Goal: Task Accomplishment & Management: Use online tool/utility

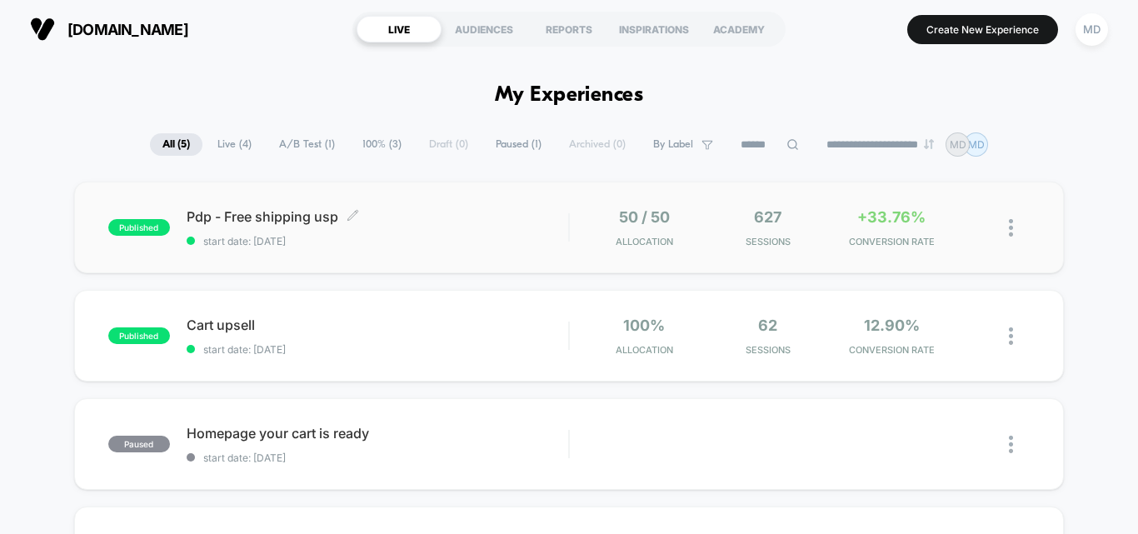
click at [490, 240] on span "start date: [DATE]" at bounding box center [377, 241] width 381 height 12
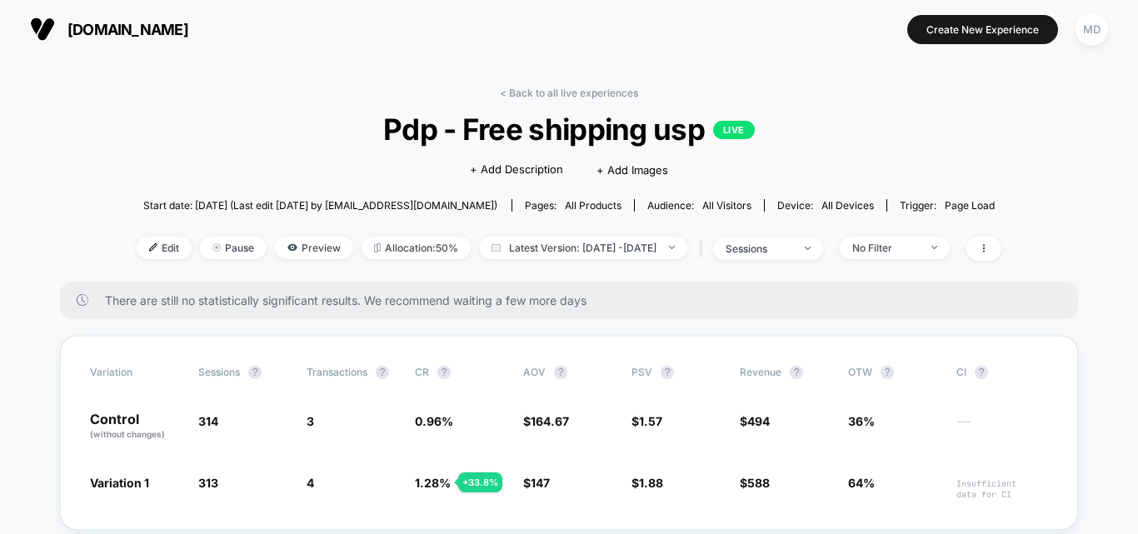
click at [525, 107] on div "< Back to all live experiences Pdp - Free shipping usp LIVE Click to edit exper…" at bounding box center [569, 184] width 865 height 195
click at [532, 101] on div "< Back to all live experiences Pdp - Free shipping usp LIVE Click to edit exper…" at bounding box center [569, 184] width 865 height 195
click at [537, 97] on link "< Back to all live experiences" at bounding box center [569, 93] width 138 height 12
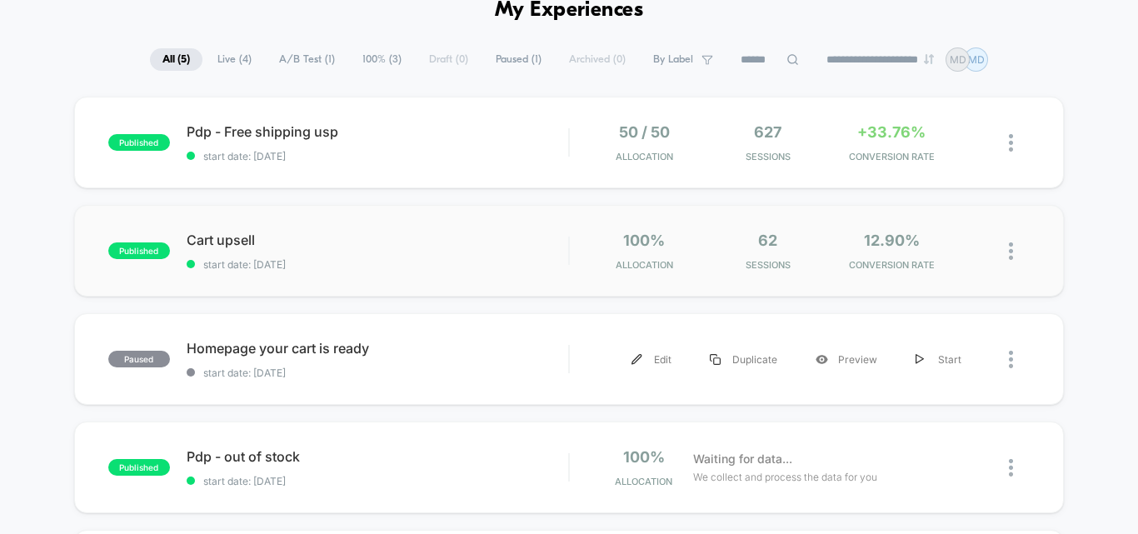
scroll to position [83, 0]
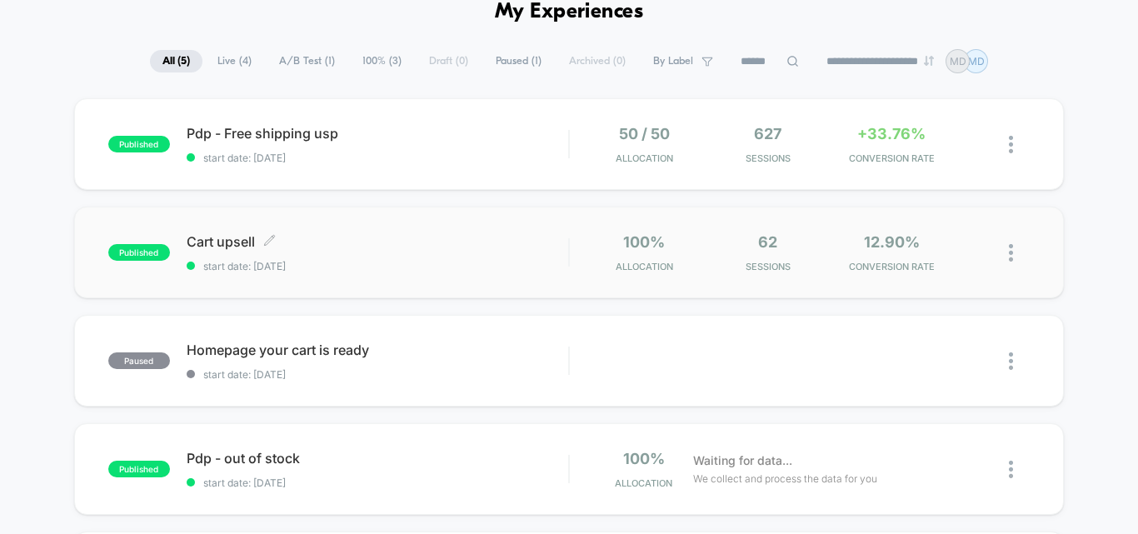
click at [445, 249] on span "Cart upsell Click to edit experience details" at bounding box center [377, 241] width 381 height 17
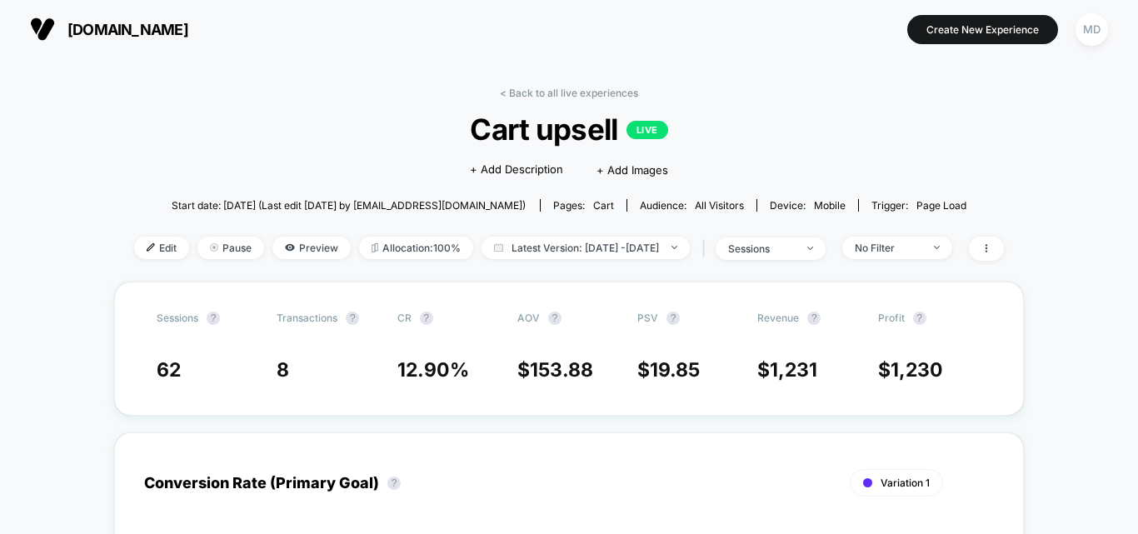
drag, startPoint x: 585, startPoint y: 176, endPoint x: 550, endPoint y: 172, distance: 35.1
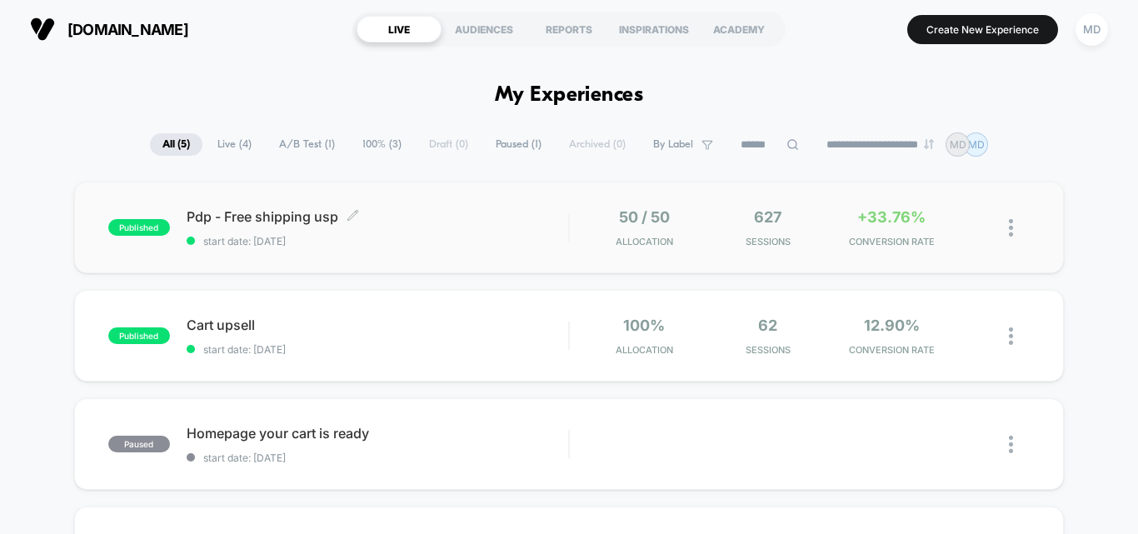
click at [466, 230] on div "Pdp - Free shipping usp Click to edit experience details Click to edit experien…" at bounding box center [377, 227] width 381 height 39
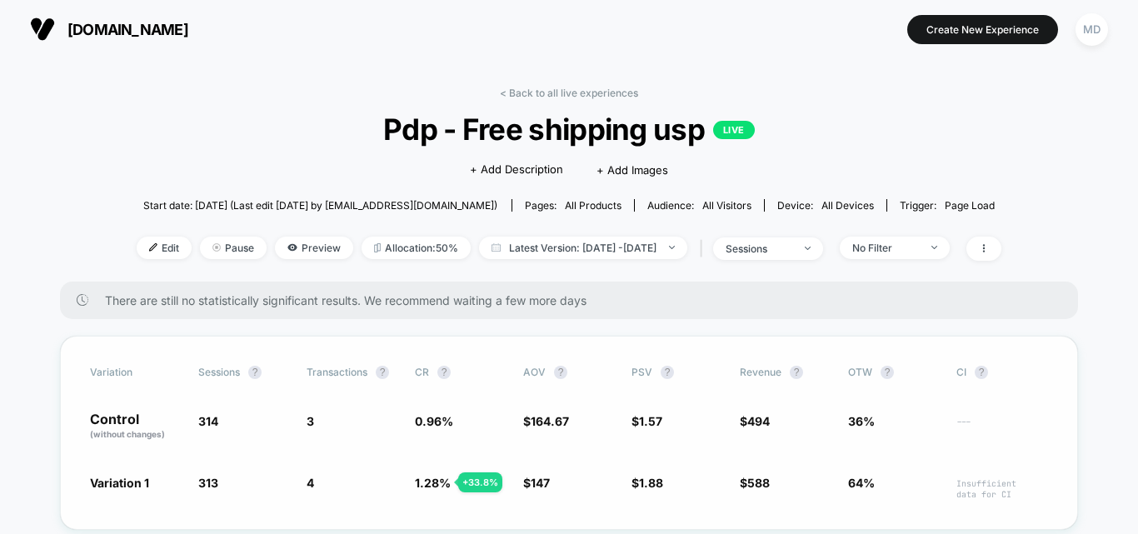
scroll to position [83, 0]
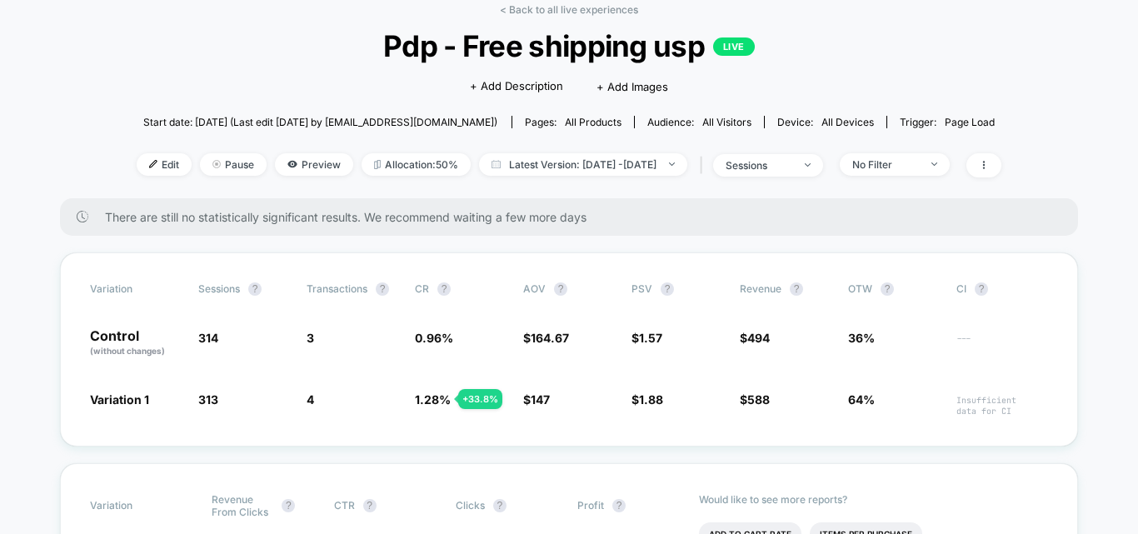
click at [536, 24] on div "< Back to all live experiences Pdp - Free shipping usp LIVE Click to edit exper…" at bounding box center [569, 100] width 865 height 195
click at [543, 13] on link "< Back to all live experiences" at bounding box center [569, 9] width 138 height 12
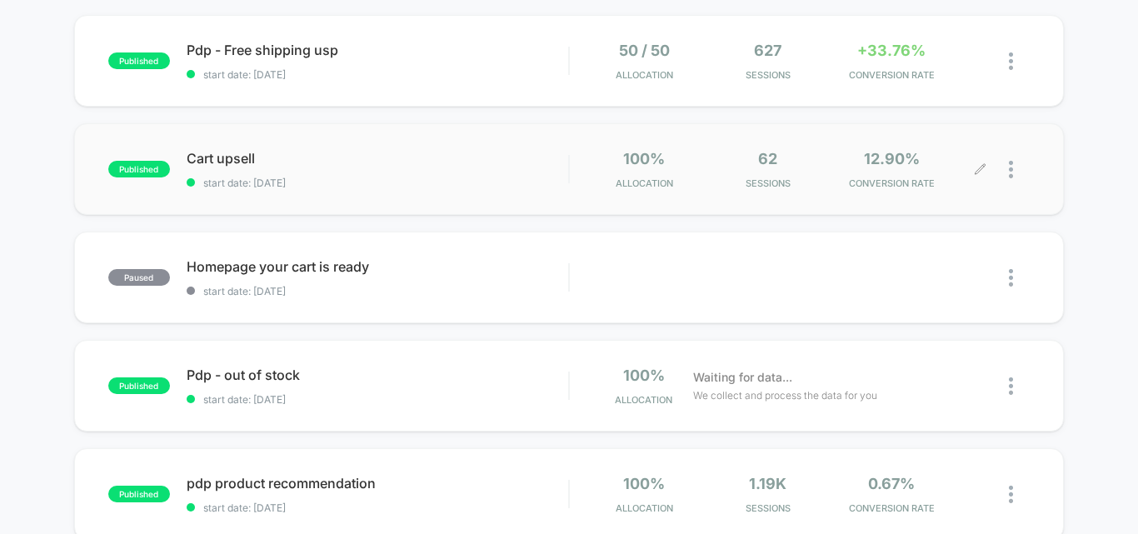
click at [975, 170] on icon at bounding box center [980, 169] width 12 height 12
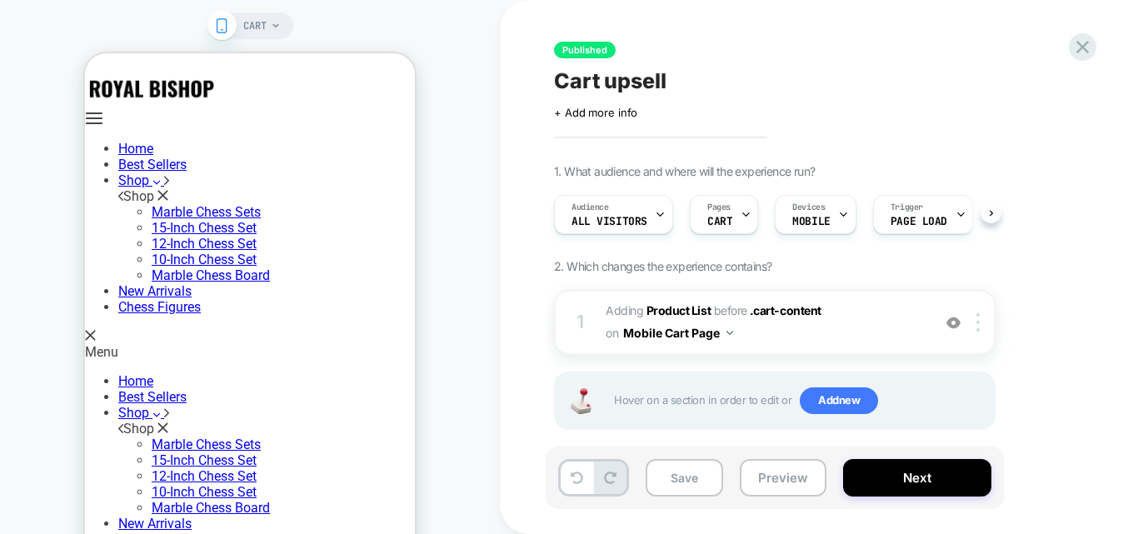
scroll to position [0, 1]
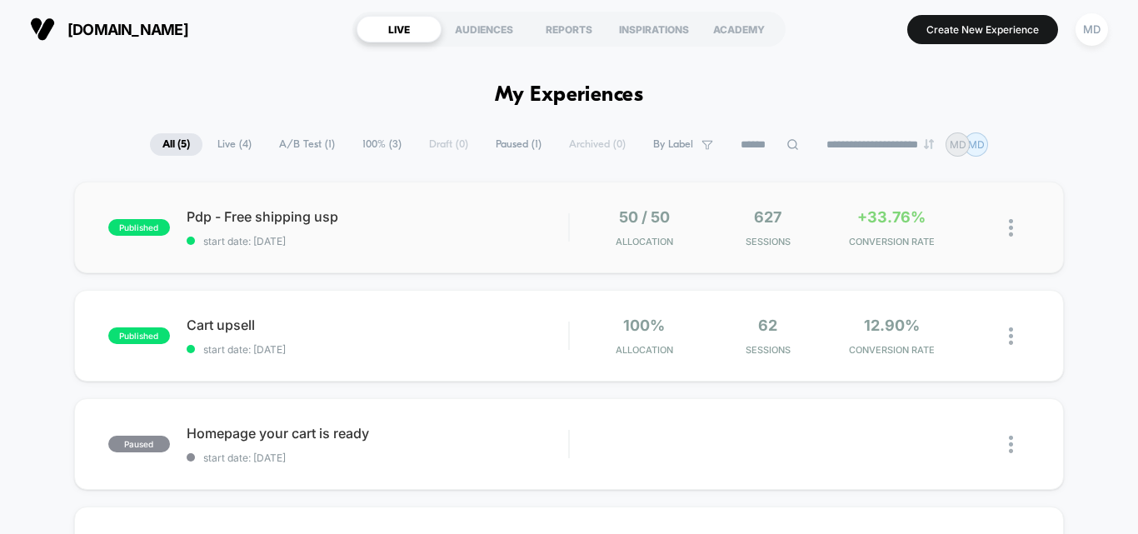
click at [406, 248] on div "published Pdp - Free shipping usp start date: [DATE] 50 / 50 Allocation 627 Ses…" at bounding box center [569, 228] width 990 height 92
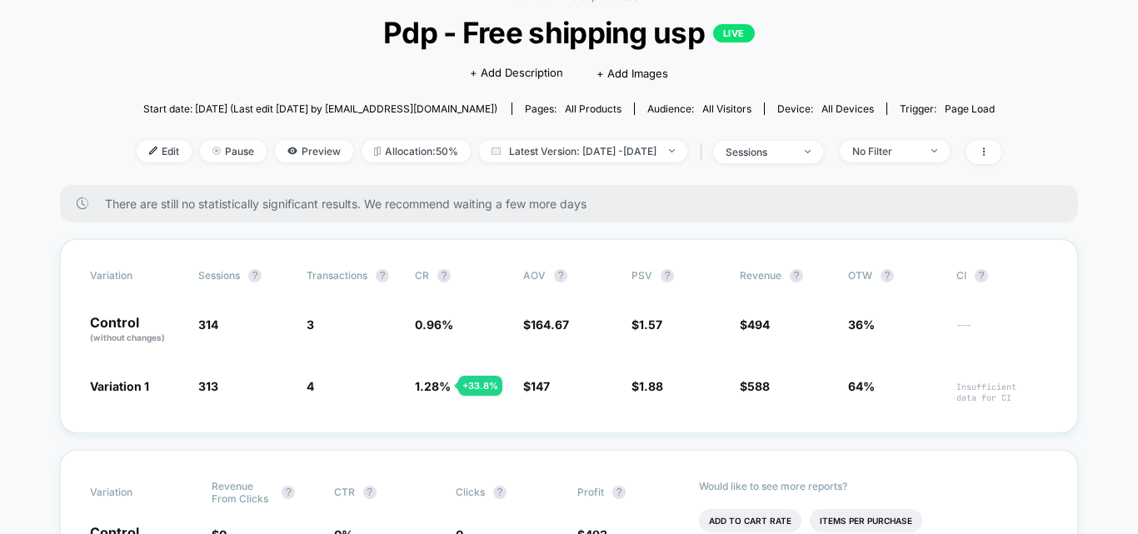
scroll to position [83, 0]
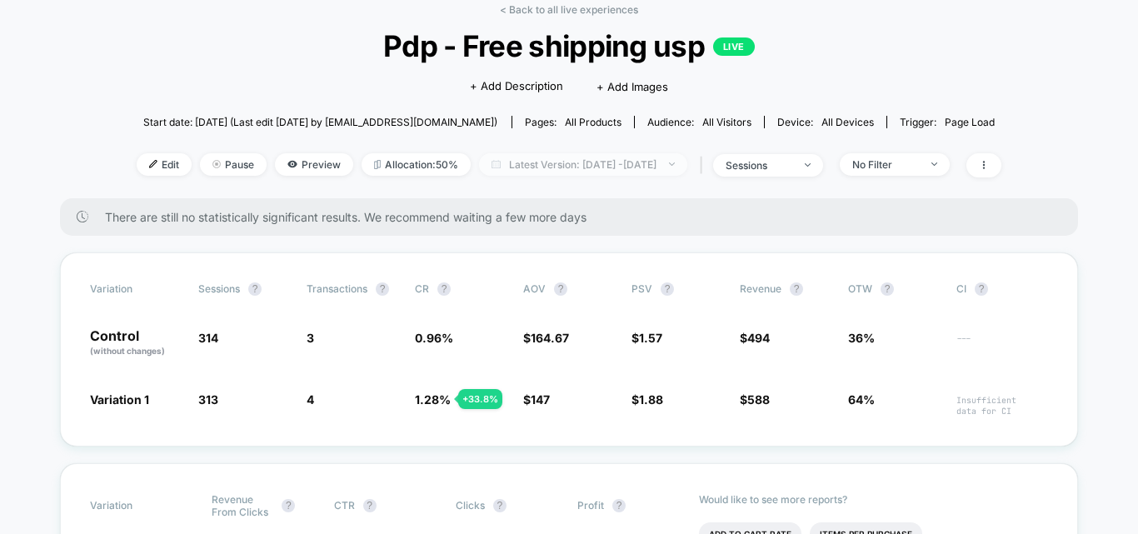
click at [581, 165] on span "Latest Version: [DATE] - [DATE]" at bounding box center [583, 164] width 208 height 22
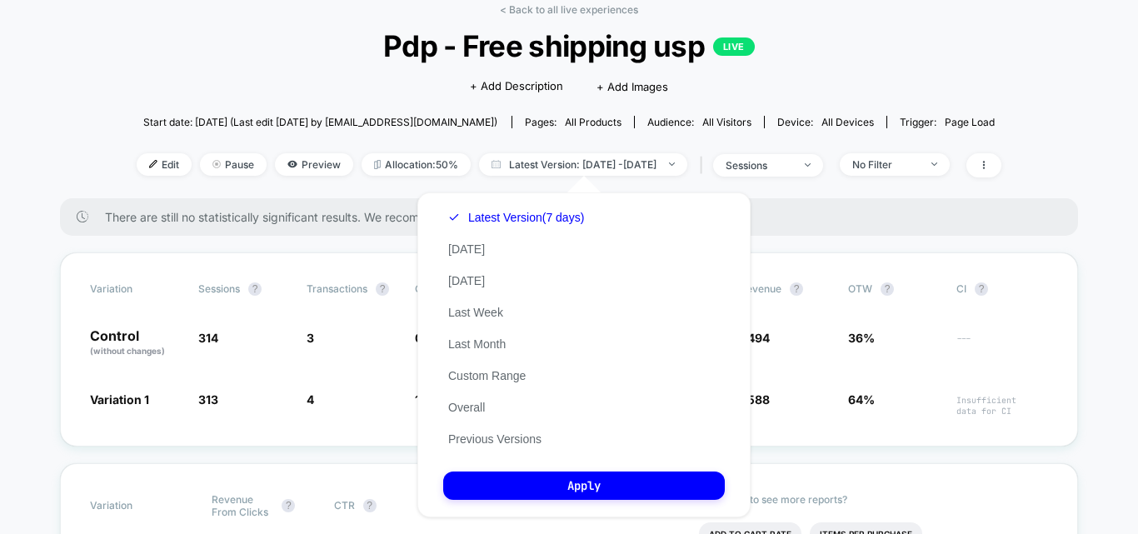
click at [492, 402] on div "Latest Version (7 days) [DATE] [DATE] Last Week Last Month Custom Range Overall…" at bounding box center [516, 328] width 146 height 253
click at [492, 409] on div "Latest Version (7 days) [DATE] [DATE] Last Week Last Month Custom Range Overall…" at bounding box center [516, 328] width 146 height 253
click at [465, 409] on button "Overall" at bounding box center [466, 407] width 47 height 15
click at [546, 222] on button "Latest Version (7 days)" at bounding box center [506, 217] width 126 height 15
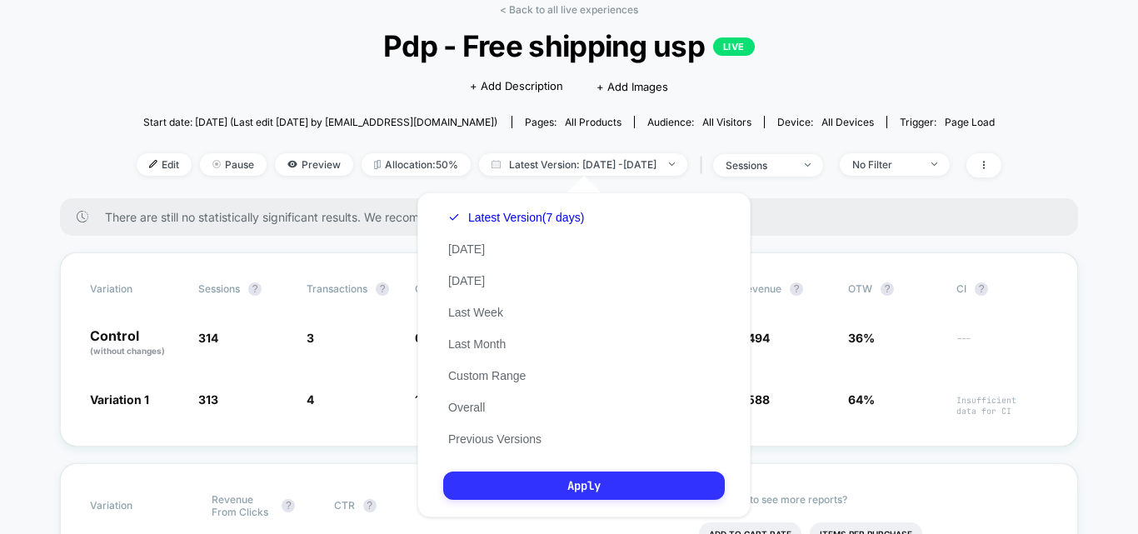
click at [581, 473] on button "Apply" at bounding box center [584, 485] width 282 height 28
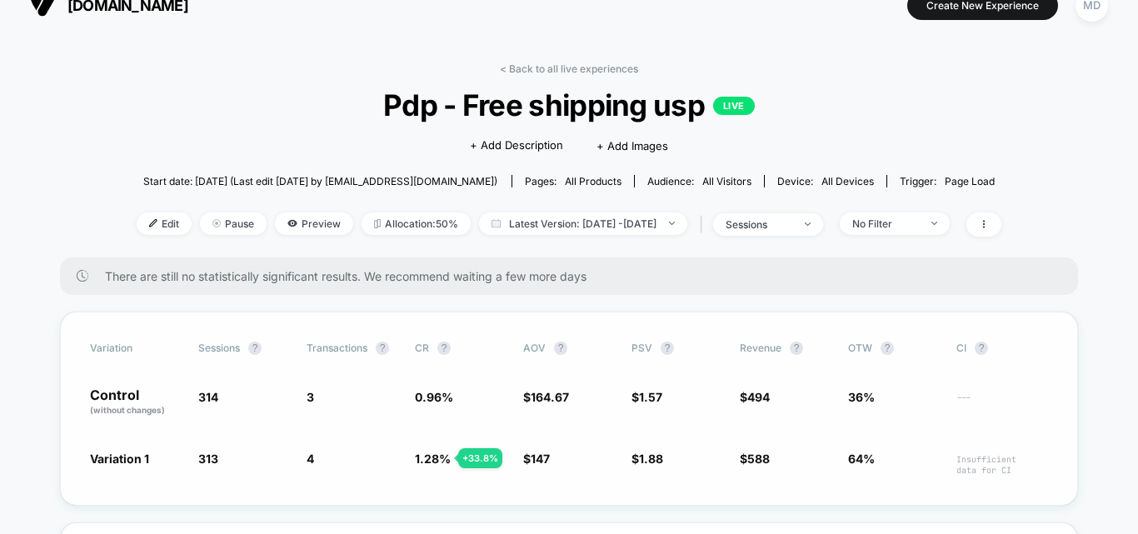
scroll to position [0, 0]
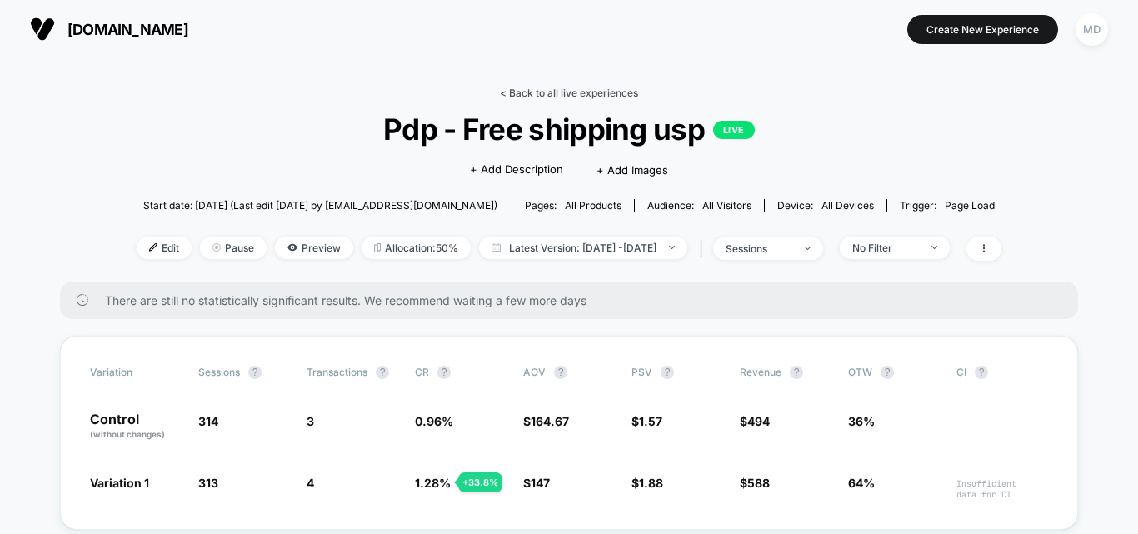
click at [551, 94] on link "< Back to all live experiences" at bounding box center [569, 93] width 138 height 12
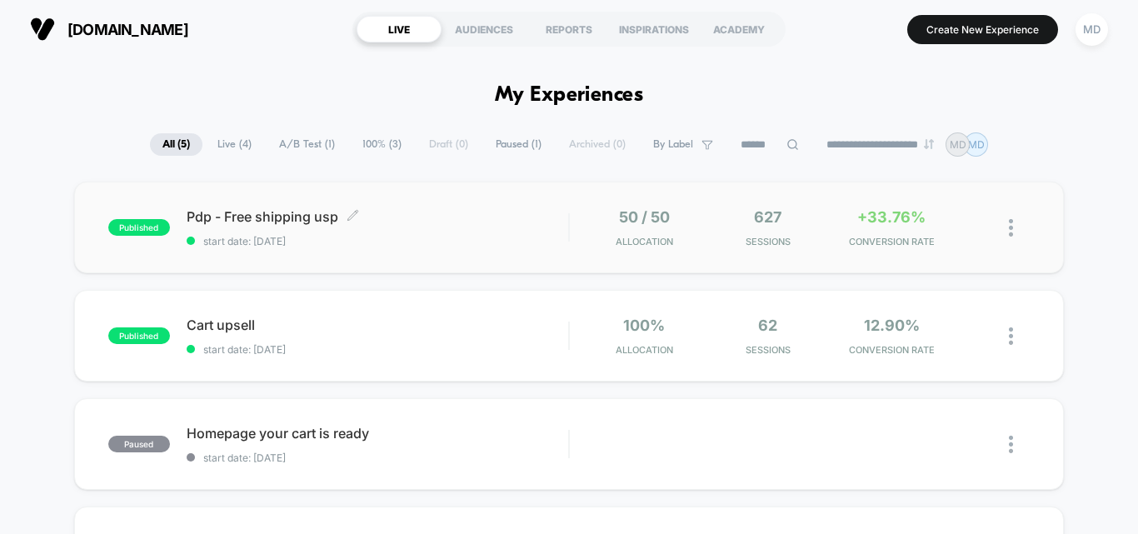
click at [491, 243] on span "start date: [DATE]" at bounding box center [377, 241] width 381 height 12
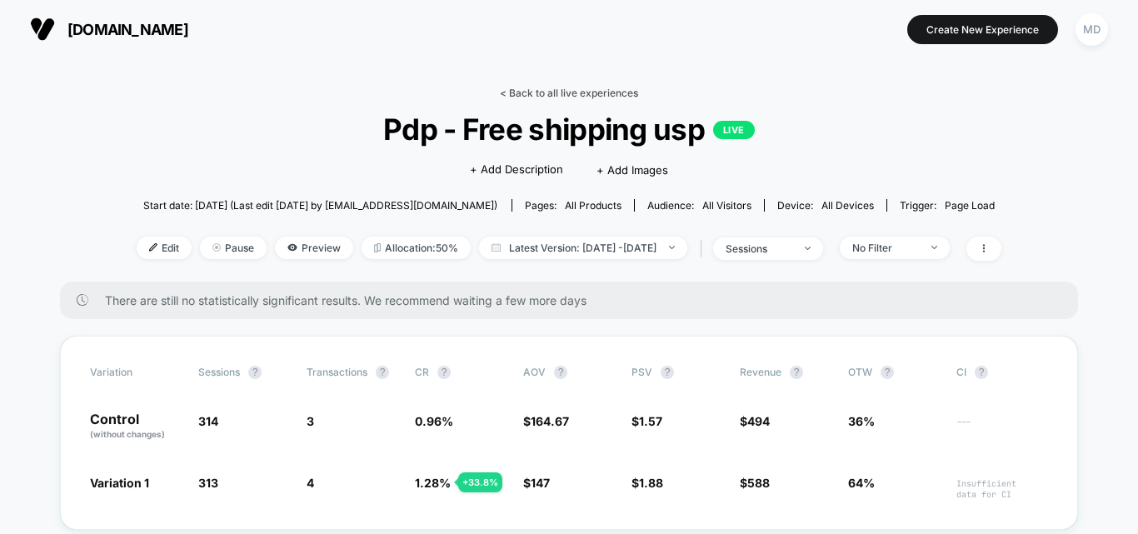
click at [539, 91] on link "< Back to all live experiences" at bounding box center [569, 93] width 138 height 12
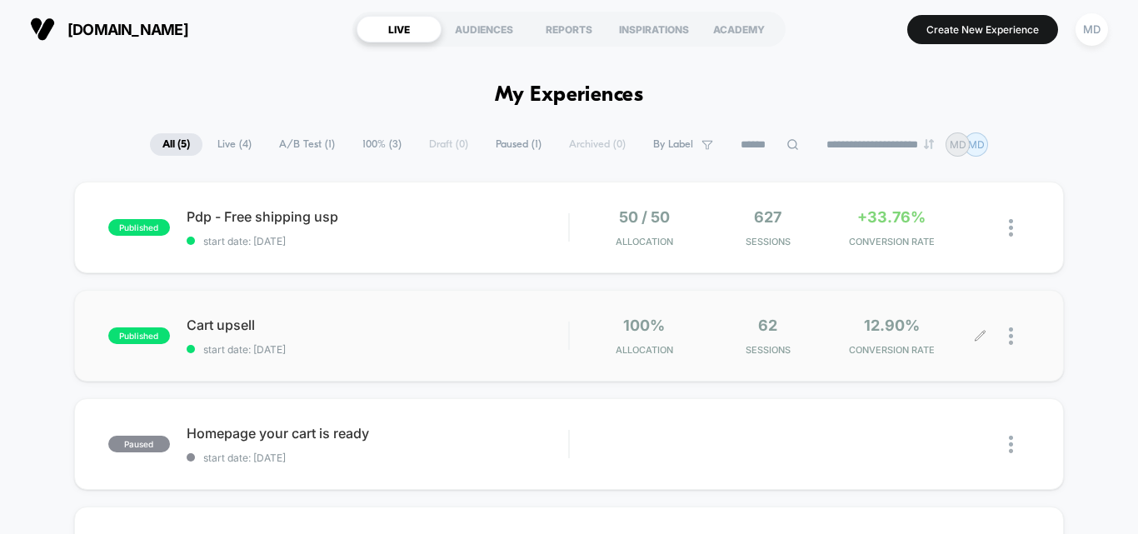
click at [979, 337] on icon at bounding box center [980, 336] width 12 height 12
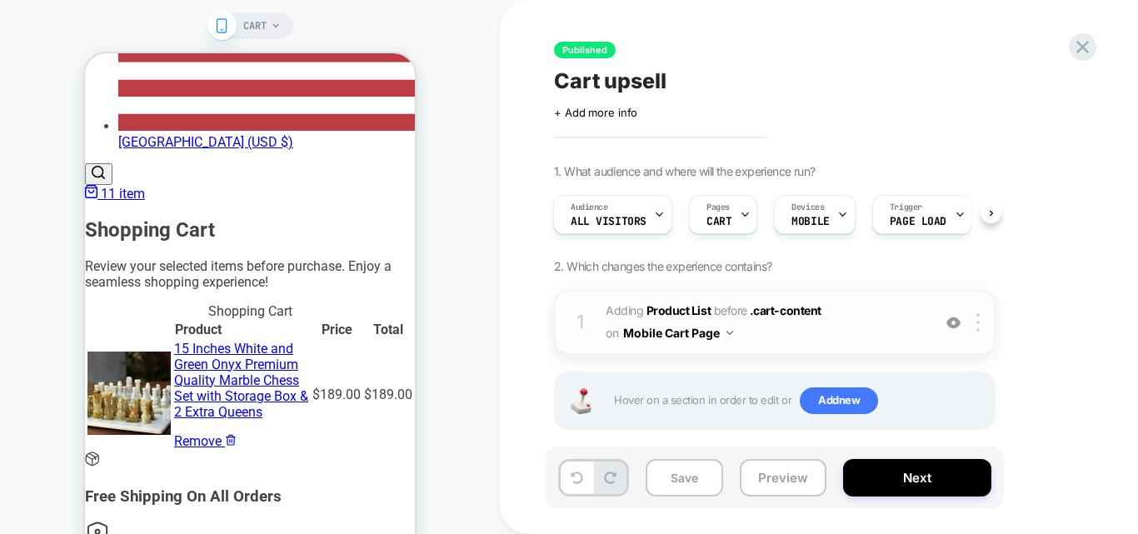
scroll to position [1749, 0]
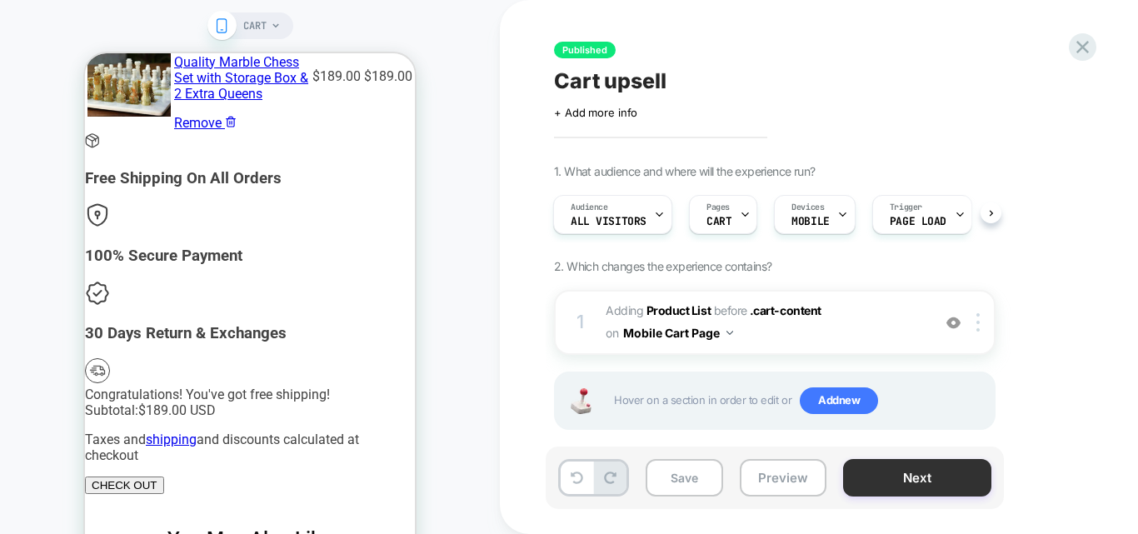
click at [885, 480] on button "Next" at bounding box center [917, 477] width 148 height 37
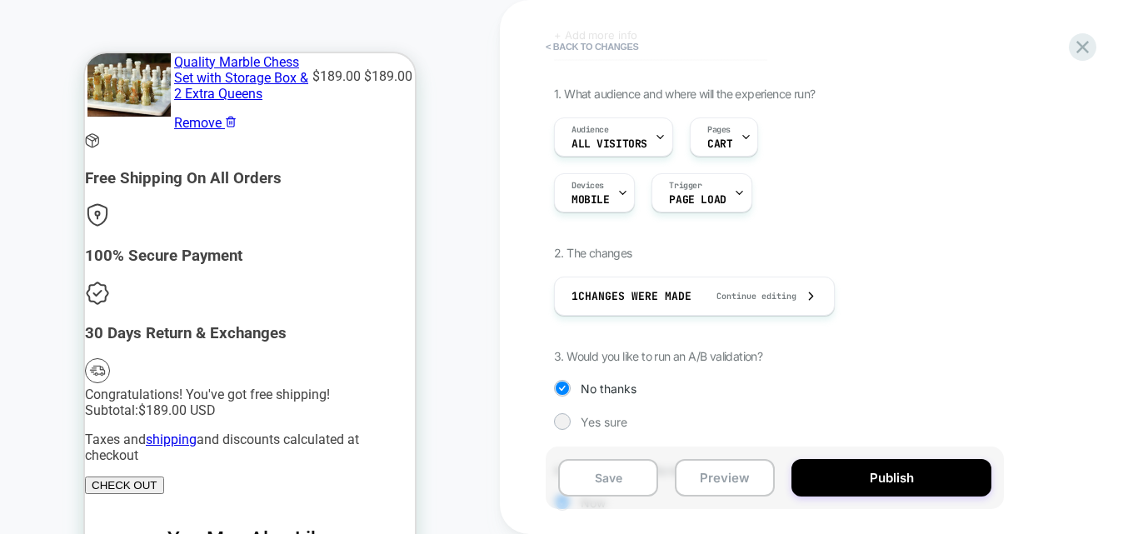
scroll to position [196, 0]
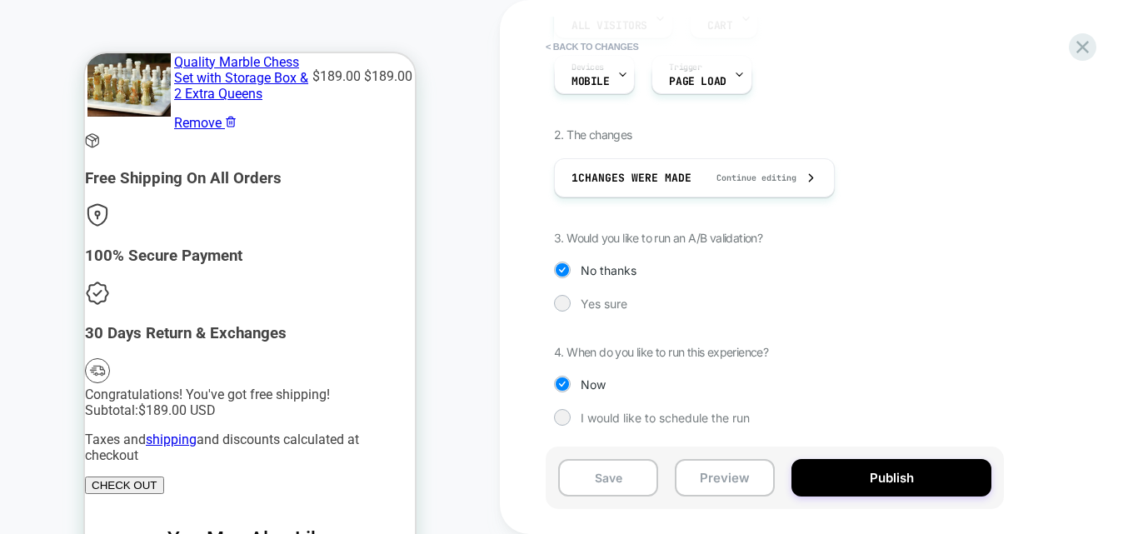
click at [616, 312] on div "1. What audience and where will the experience run? Audience All Visitors Pages…" at bounding box center [858, 209] width 608 height 482
click at [599, 310] on span "Yes sure" at bounding box center [604, 304] width 47 height 14
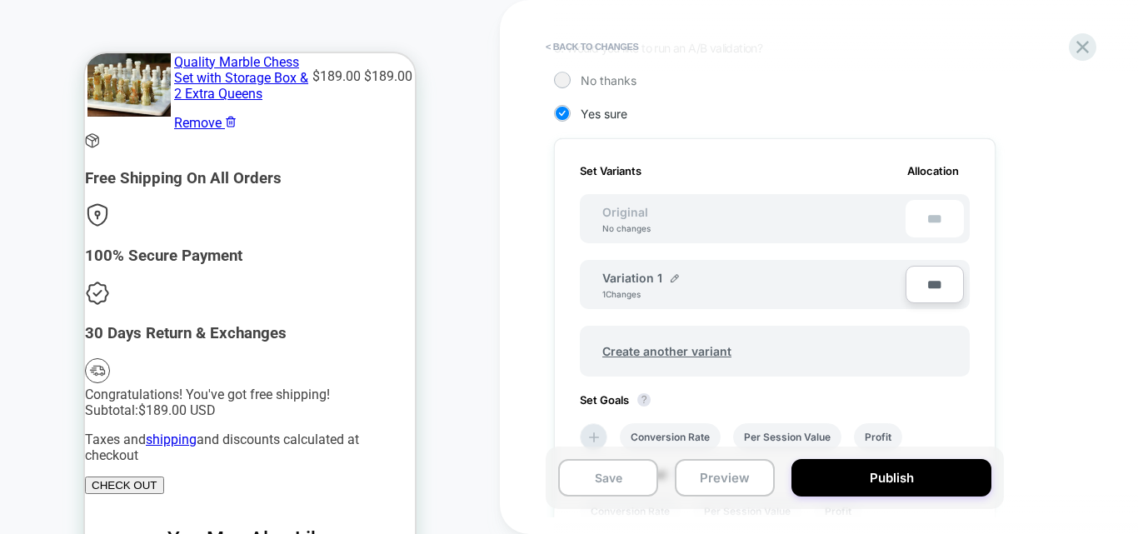
scroll to position [500, 0]
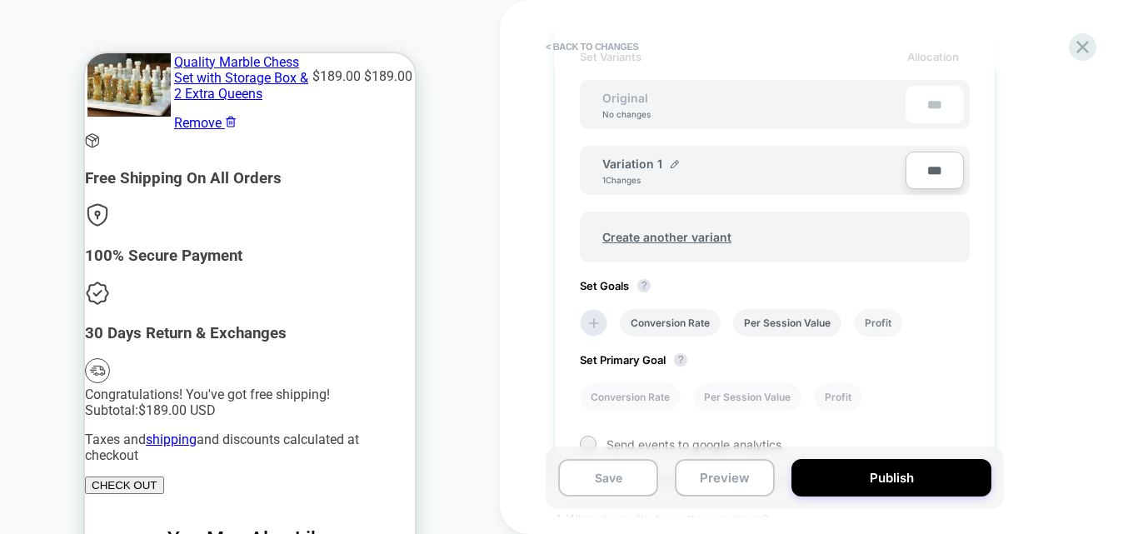
click at [880, 327] on li "Profit" at bounding box center [878, 322] width 48 height 27
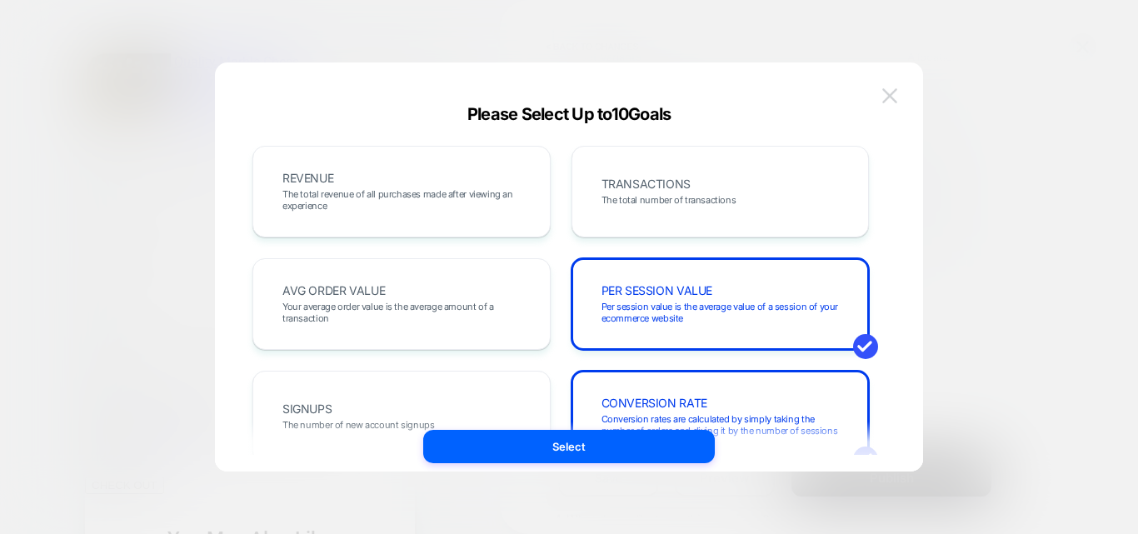
click at [885, 97] on img at bounding box center [889, 95] width 15 height 14
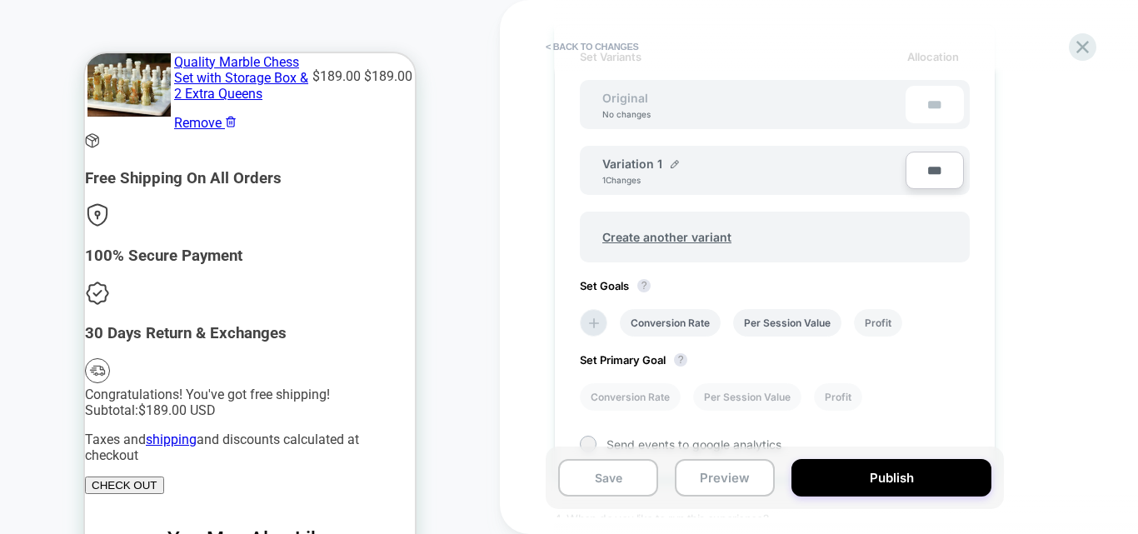
click at [873, 321] on li "Profit" at bounding box center [878, 322] width 48 height 27
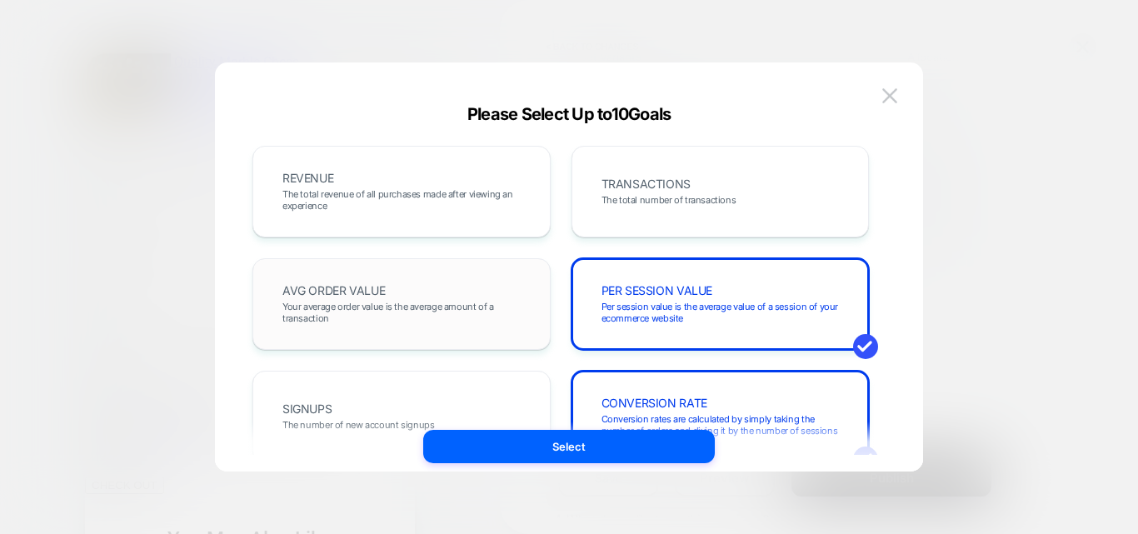
click at [414, 319] on span "Your average order value is the average amount of a transaction" at bounding box center [401, 312] width 238 height 23
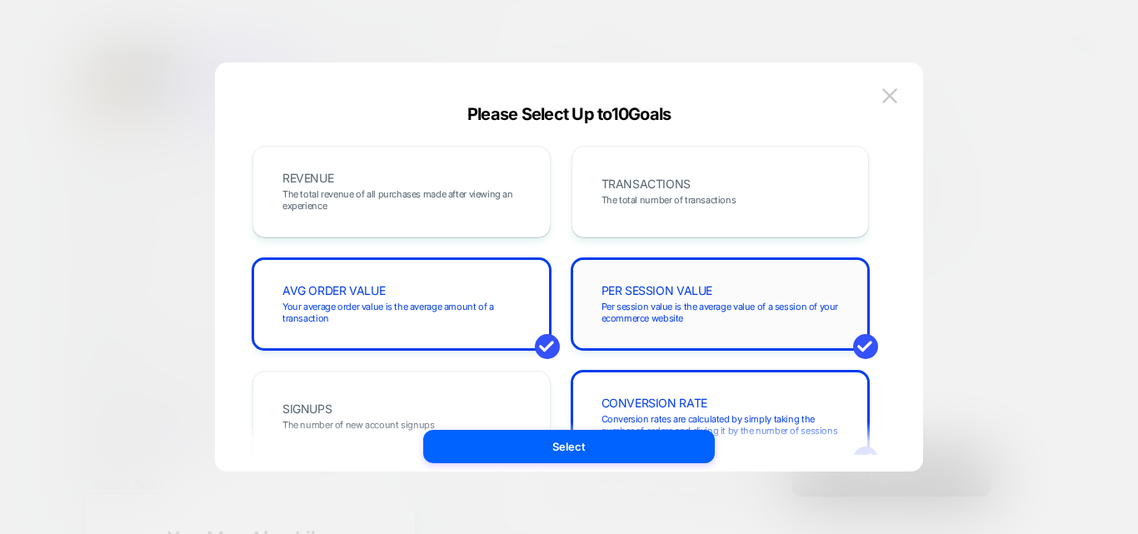
click at [628, 303] on span "Per session value is the average value of a session of your ecommerce website" at bounding box center [720, 312] width 238 height 23
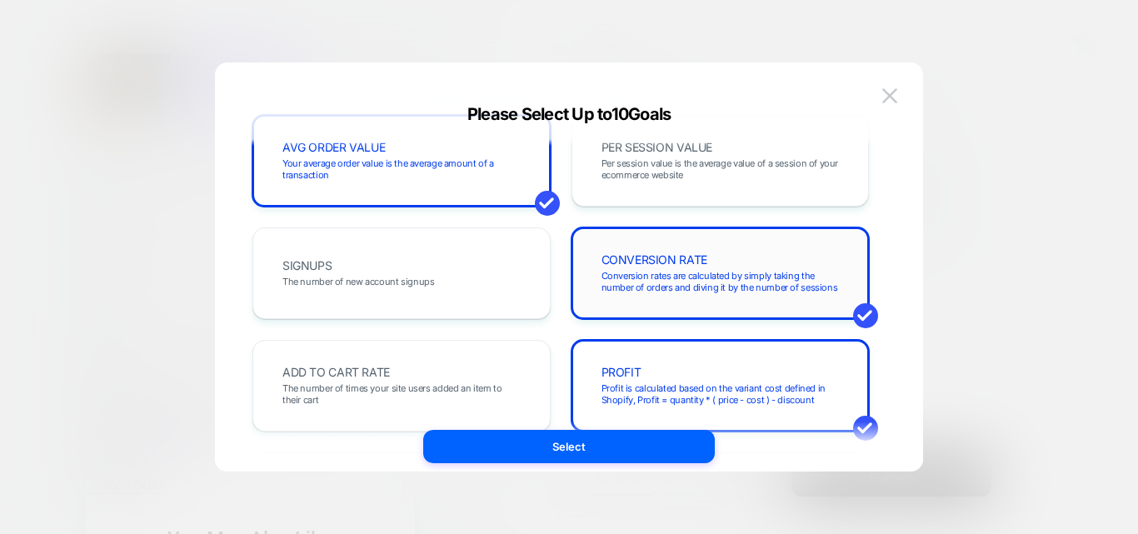
scroll to position [250, 0]
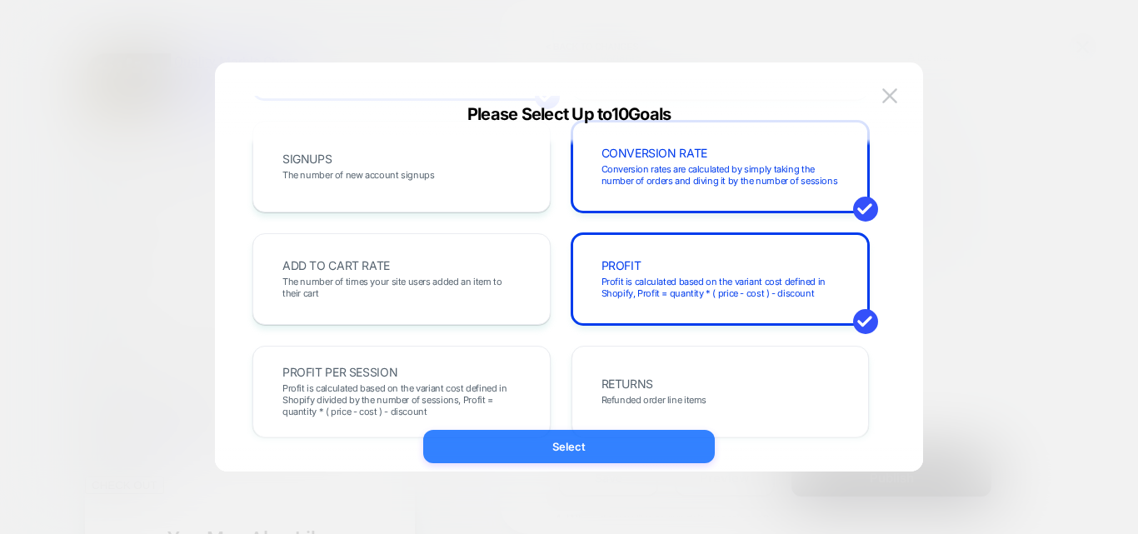
click at [631, 441] on button "Select" at bounding box center [569, 446] width 292 height 33
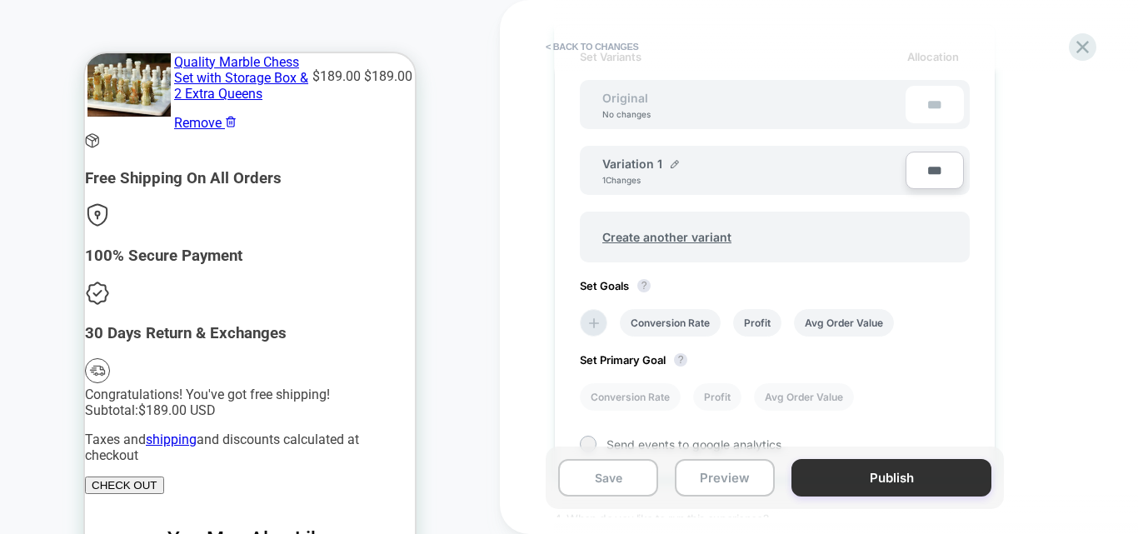
click at [859, 474] on button "Publish" at bounding box center [891, 477] width 200 height 37
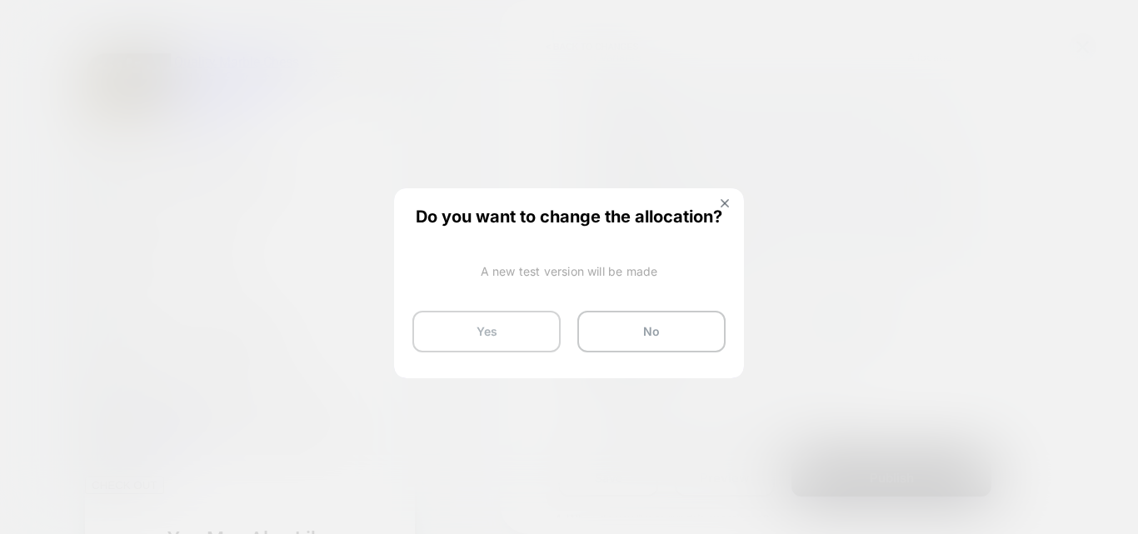
click at [501, 346] on button "Yes" at bounding box center [486, 332] width 148 height 42
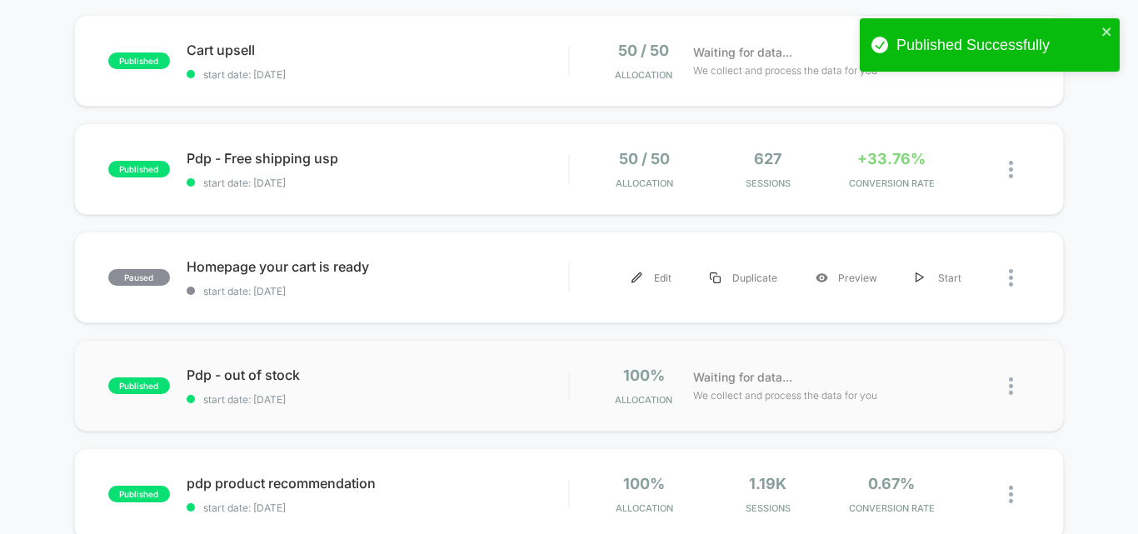
scroll to position [333, 0]
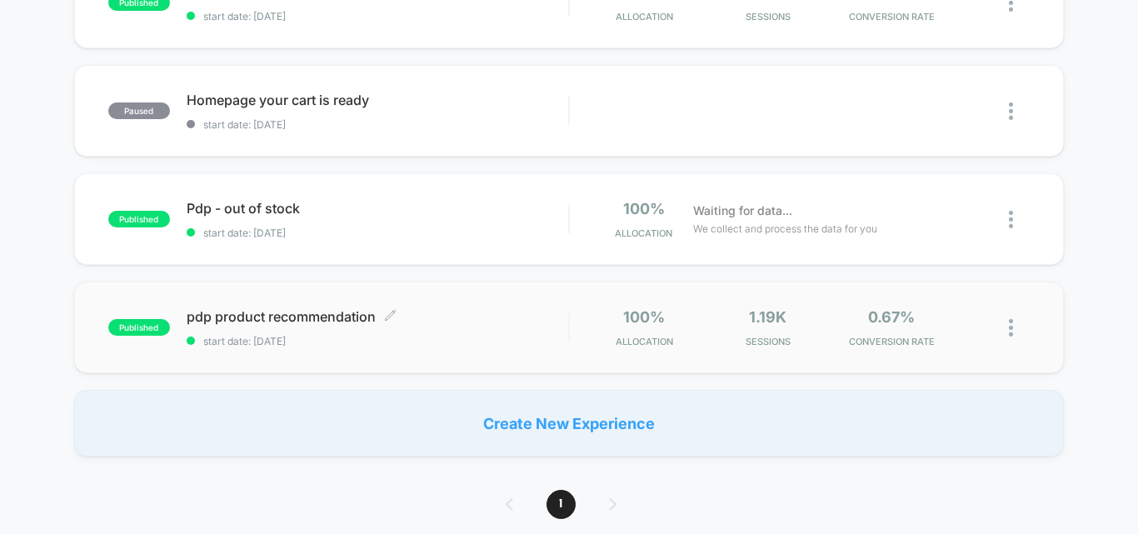
click at [526, 328] on div "pdp product recommendation Click to edit experience details Click to edit exper…" at bounding box center [377, 327] width 381 height 39
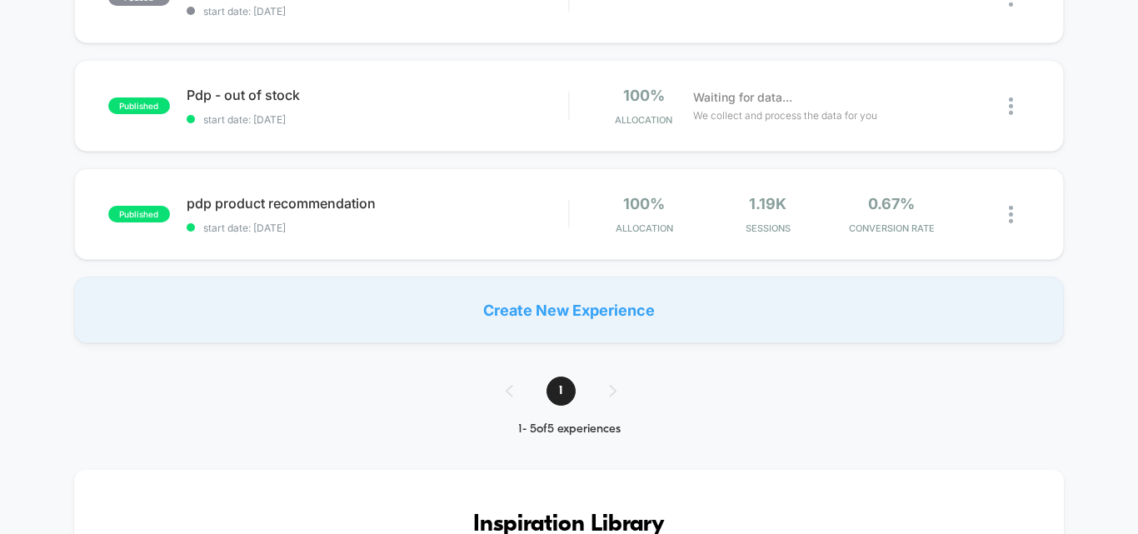
scroll to position [416, 0]
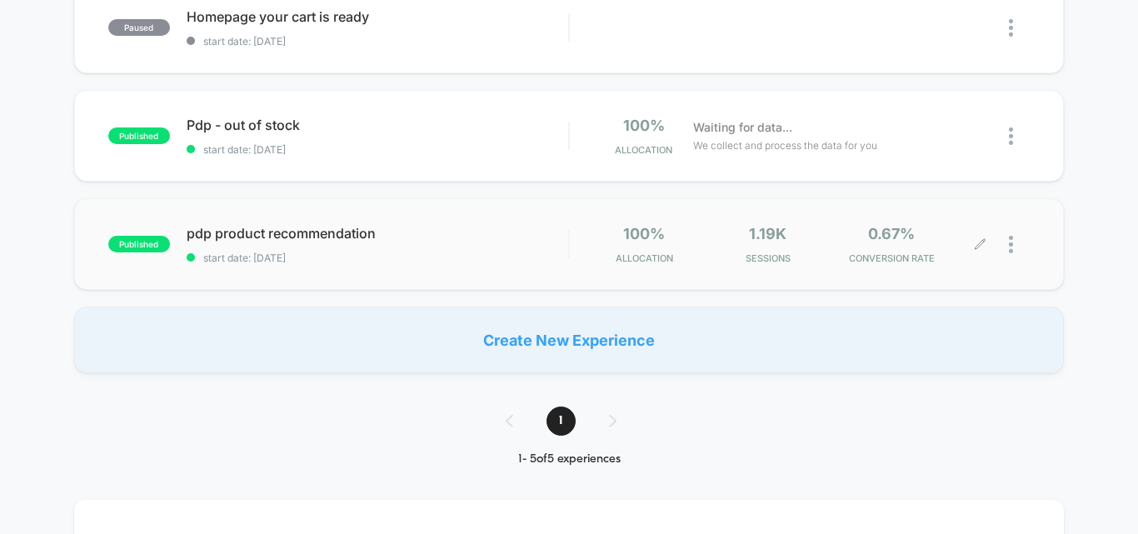
click at [980, 250] on icon at bounding box center [980, 244] width 12 height 12
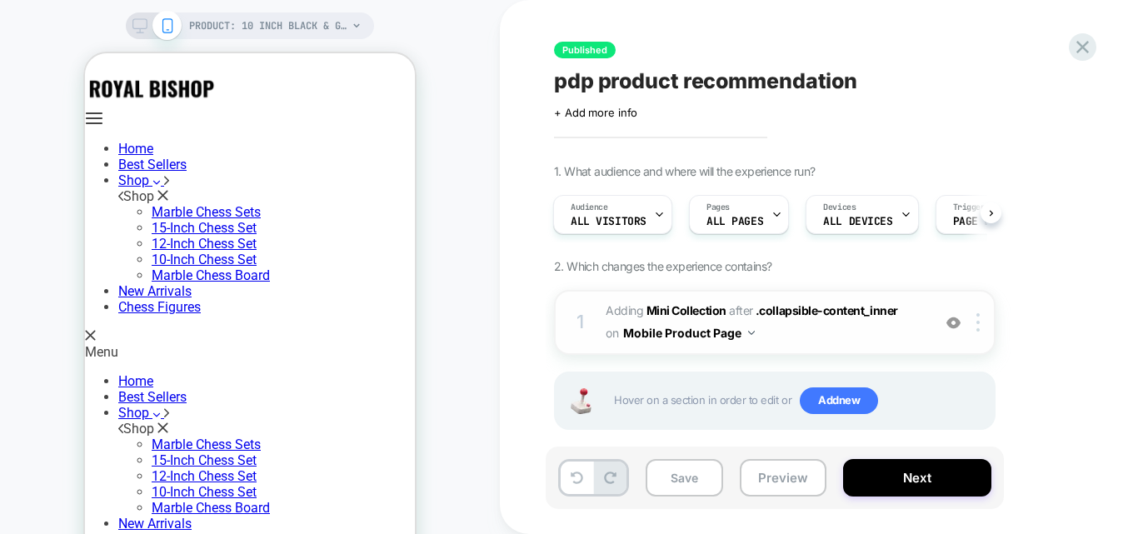
scroll to position [21, 0]
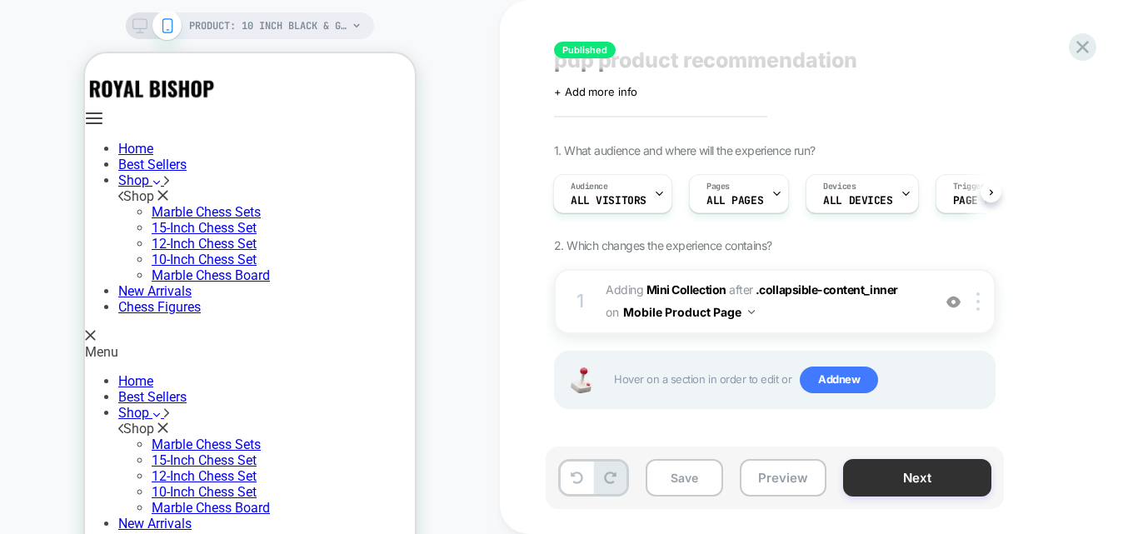
click at [924, 471] on button "Next" at bounding box center [917, 477] width 148 height 37
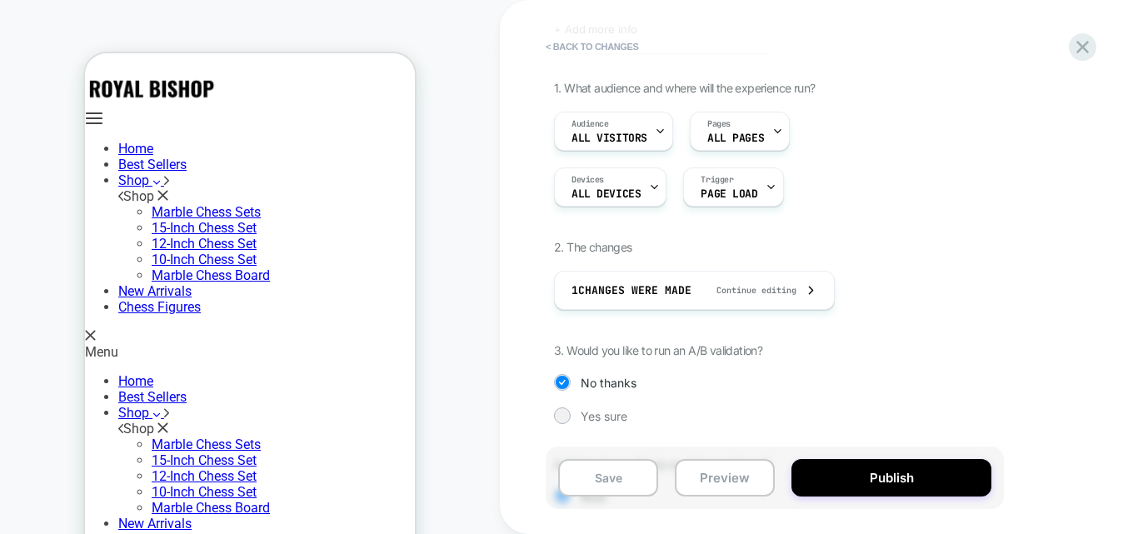
scroll to position [196, 0]
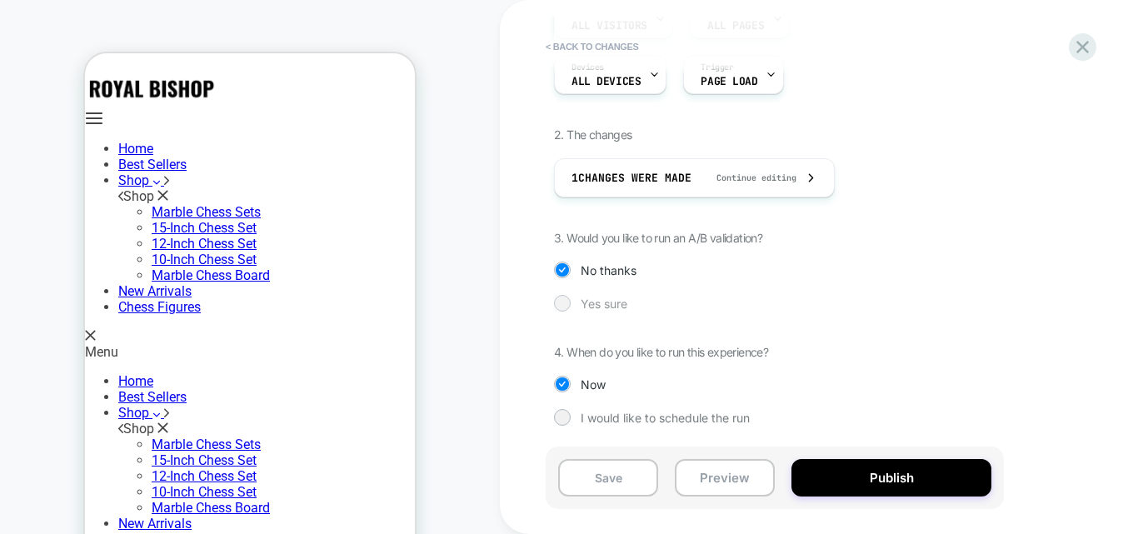
click at [609, 308] on span "Yes sure" at bounding box center [604, 304] width 47 height 14
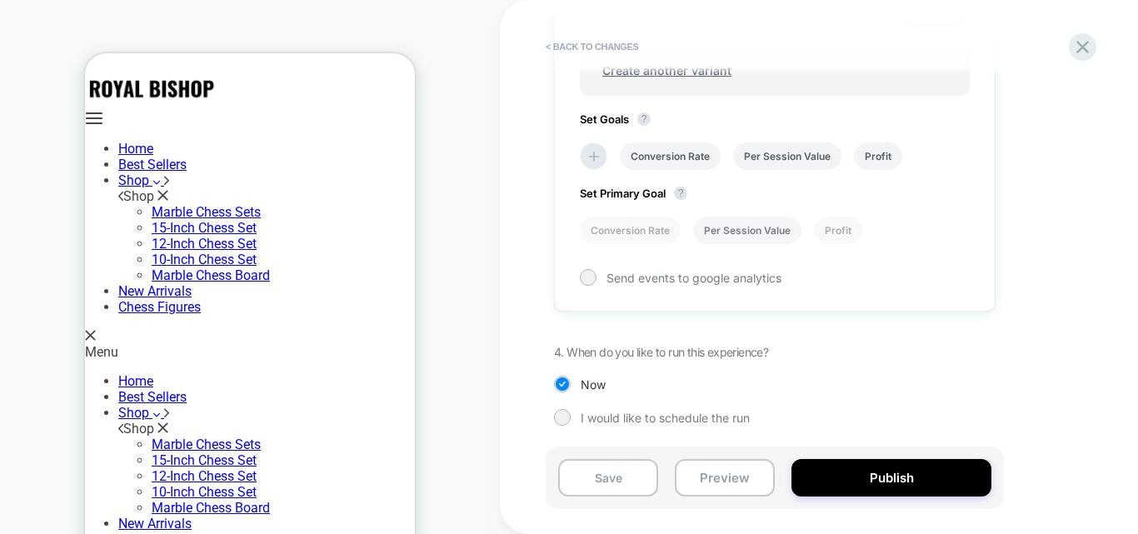
scroll to position [583, 0]
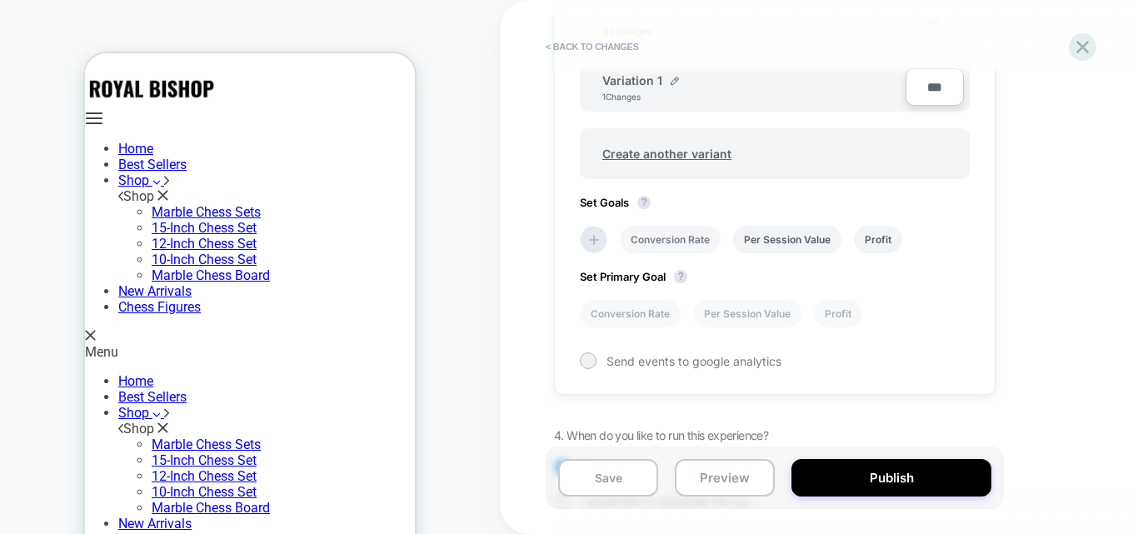
click at [649, 243] on li "Conversion Rate" at bounding box center [670, 239] width 101 height 27
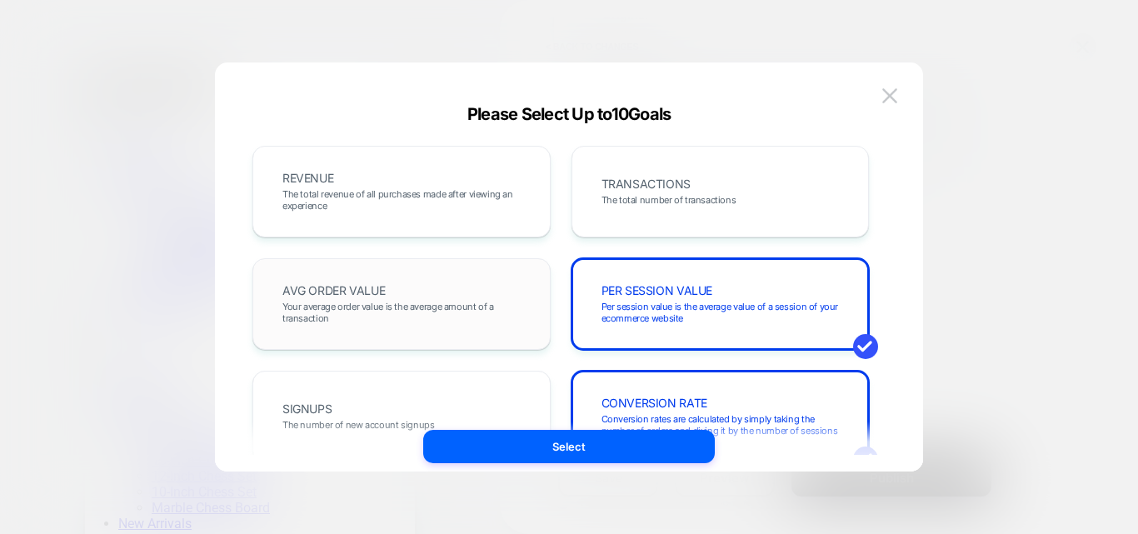
click at [418, 288] on div "AVG ORDER VALUE Your average order value is the average amount of a transaction" at bounding box center [401, 304] width 263 height 57
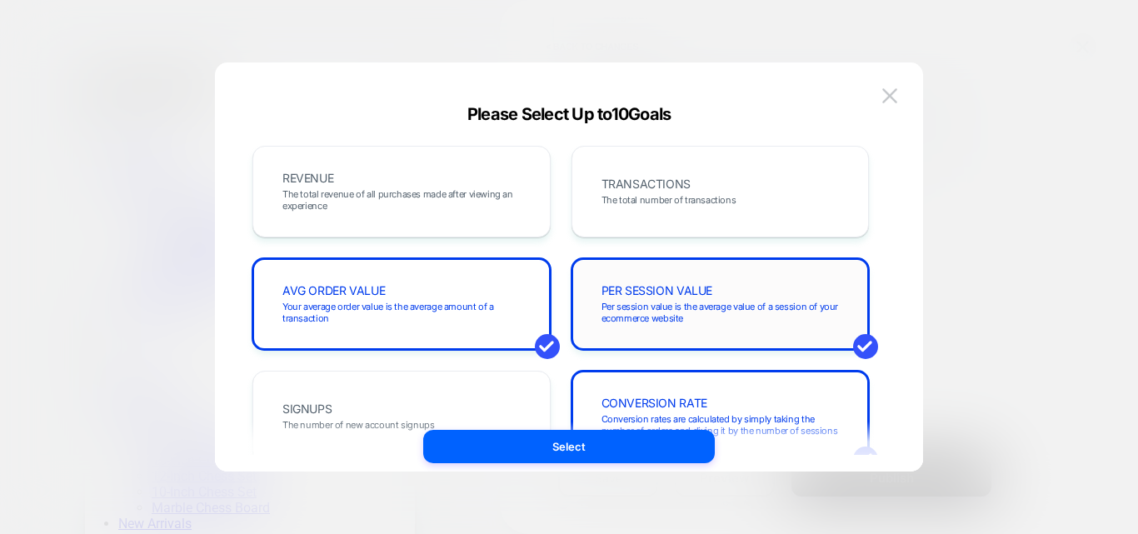
click at [694, 316] on span "Per session value is the average value of a session of your ecommerce website" at bounding box center [720, 312] width 238 height 23
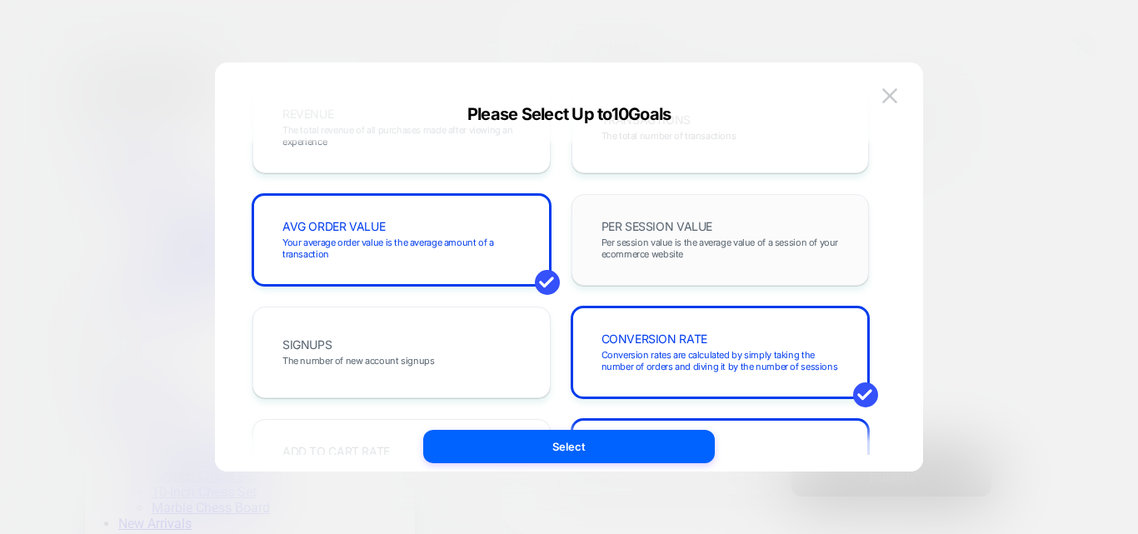
scroll to position [167, 0]
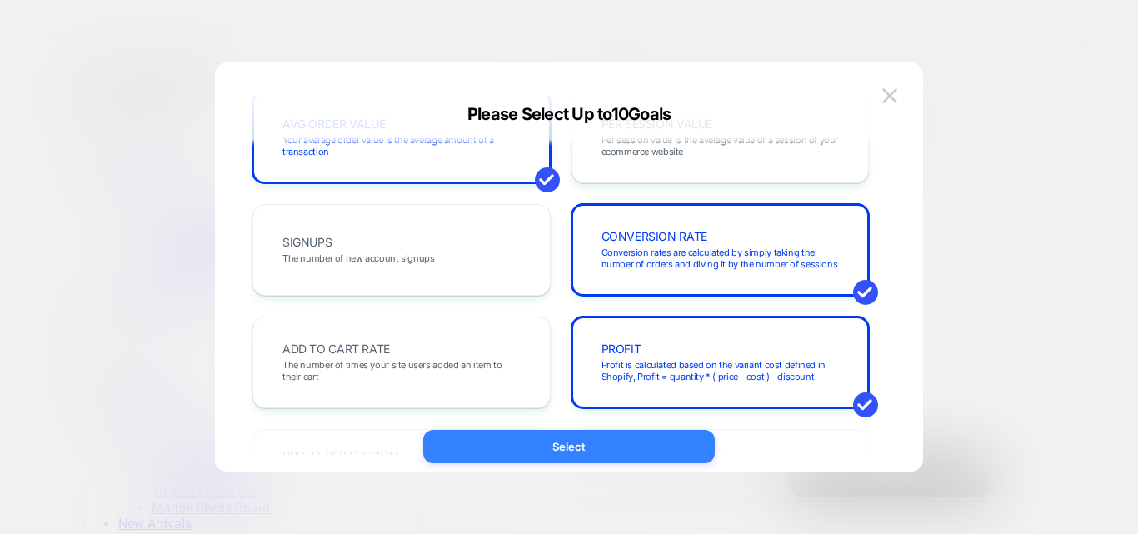
click at [618, 431] on button "Select" at bounding box center [569, 446] width 292 height 33
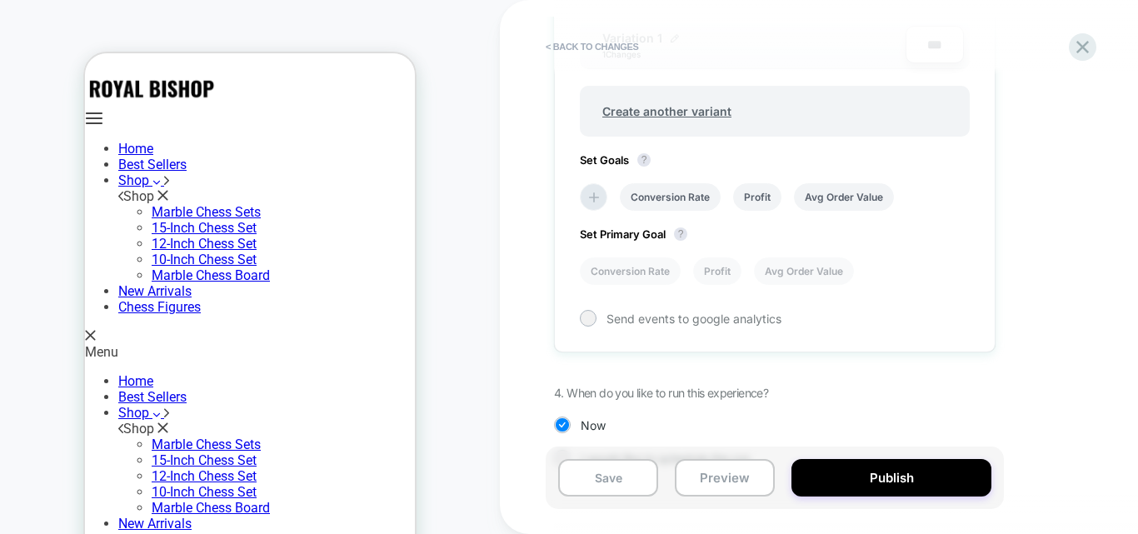
scroll to position [666, 0]
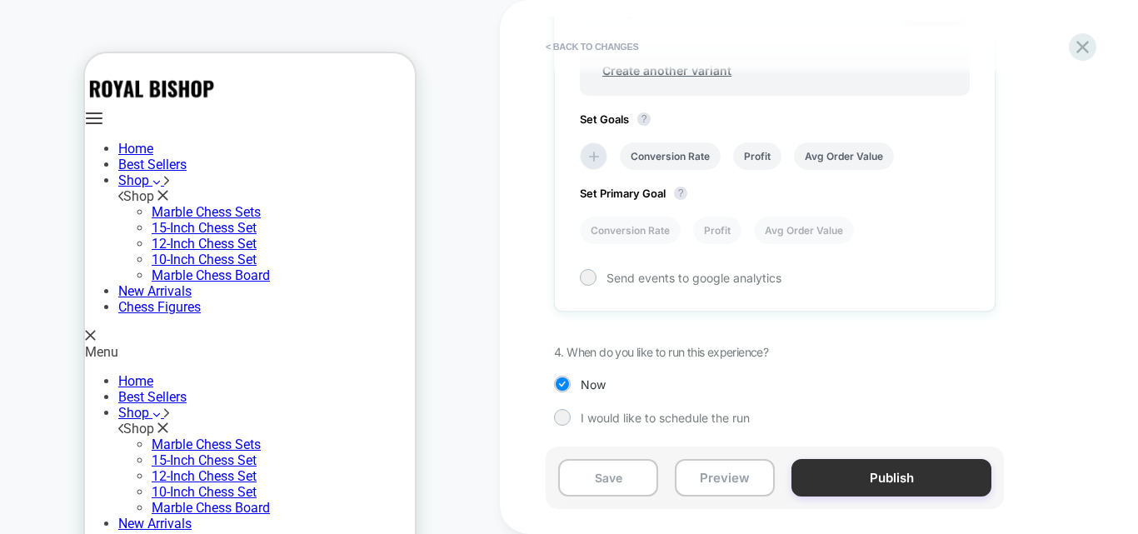
click at [912, 461] on button "Publish" at bounding box center [891, 477] width 200 height 37
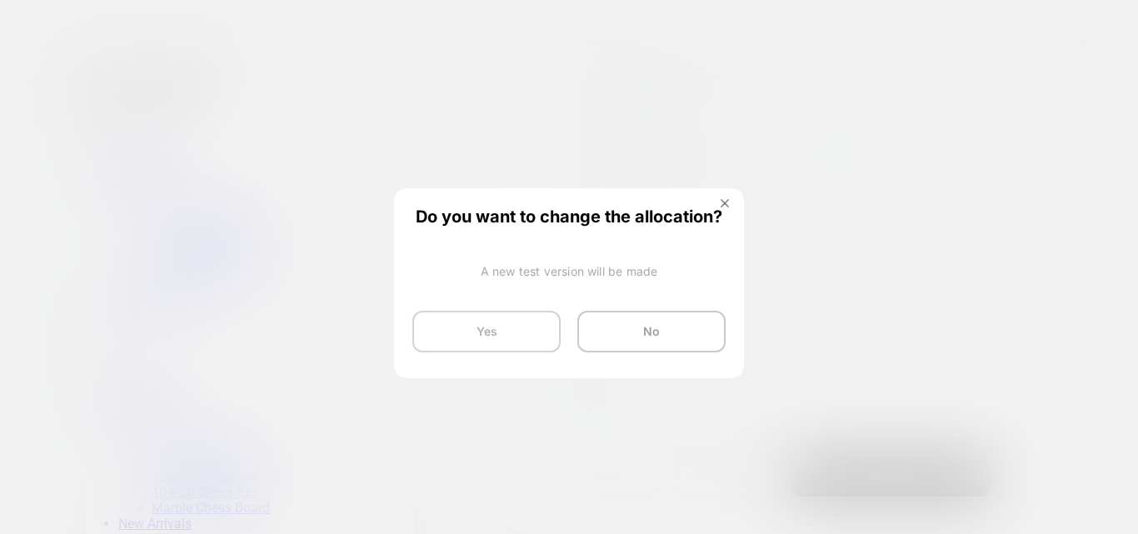
click at [516, 325] on button "Yes" at bounding box center [486, 332] width 148 height 42
